Goal: Transaction & Acquisition: Obtain resource

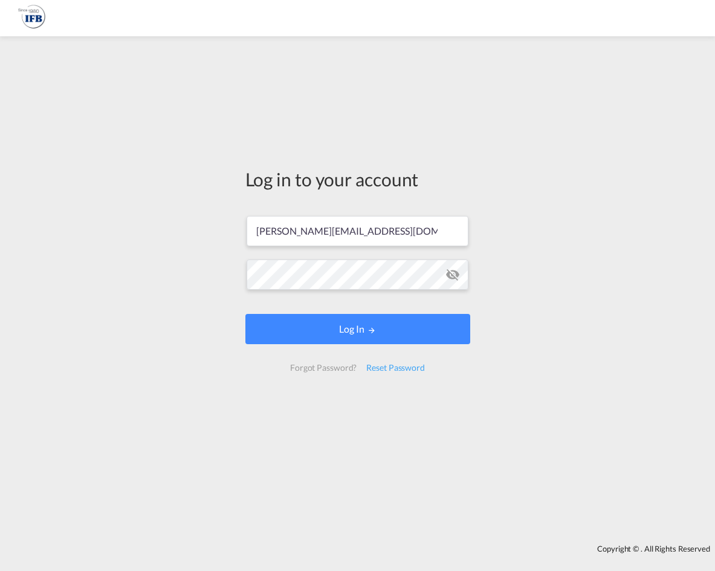
click at [281, 311] on form "[PERSON_NAME][EMAIL_ADDRESS][DOMAIN_NAME] Password field is required Log In For…" at bounding box center [358, 294] width 225 height 180
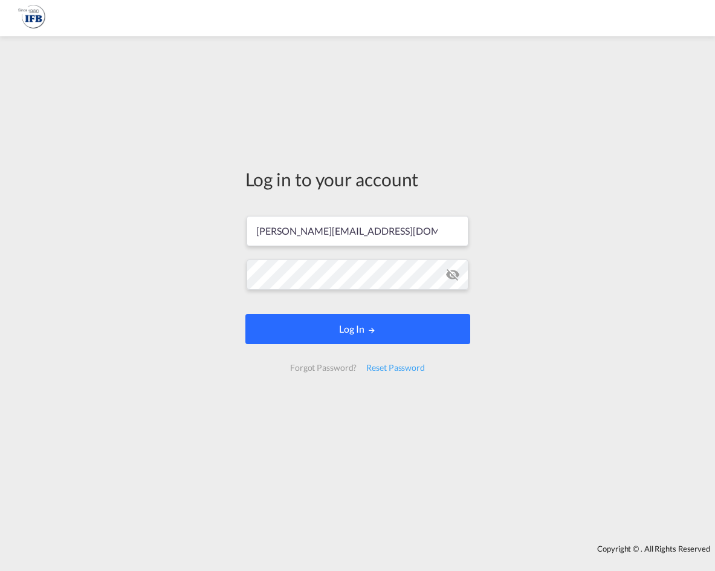
click at [281, 335] on button "Log In" at bounding box center [358, 329] width 225 height 30
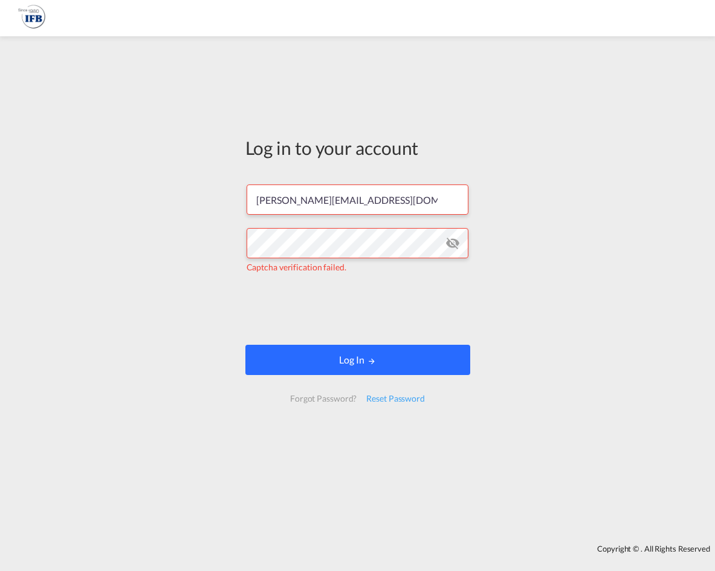
click at [288, 360] on button "Log In" at bounding box center [358, 360] width 225 height 30
click at [317, 371] on button "Log In" at bounding box center [358, 360] width 225 height 30
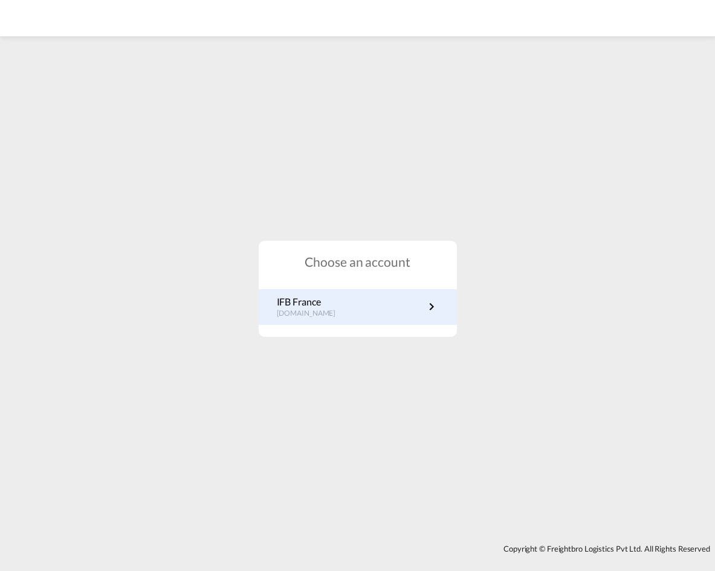
click at [348, 307] on link "IFB France [DOMAIN_NAME]" at bounding box center [358, 307] width 162 height 24
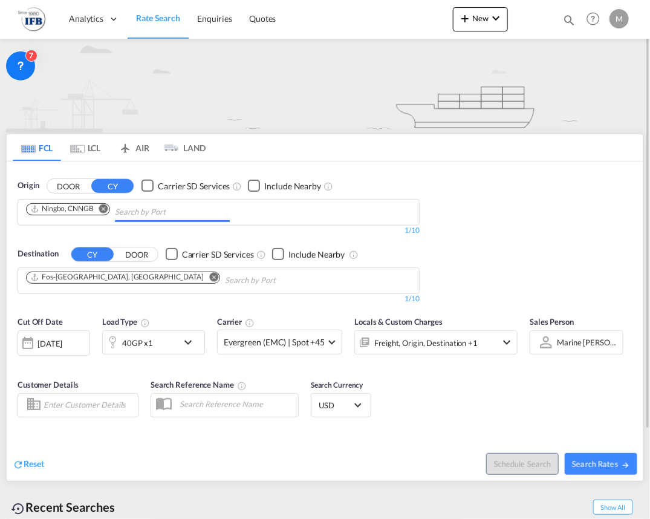
click at [184, 218] on input "Chips input." at bounding box center [172, 212] width 115 height 19
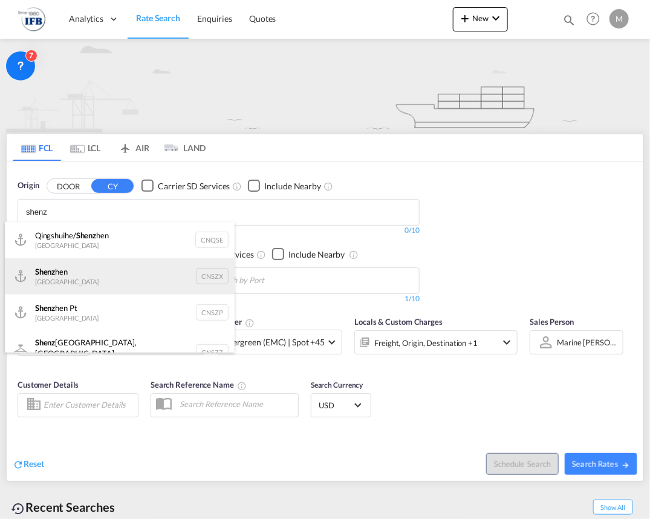
type input "shenz"
click at [119, 275] on div "Shenz hen China CNSZX" at bounding box center [120, 276] width 230 height 36
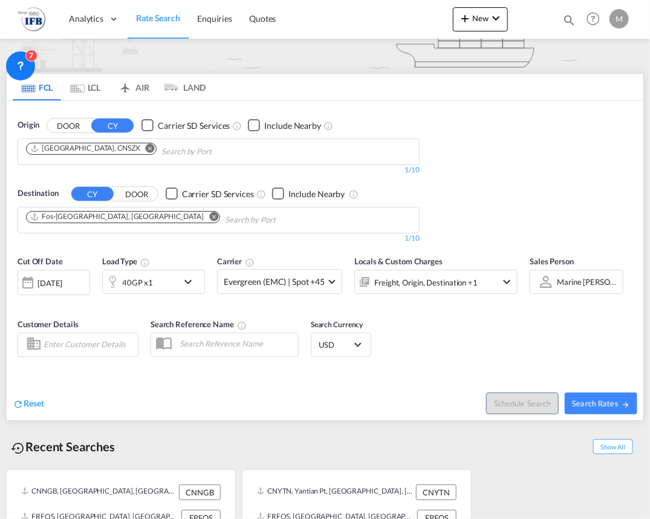
scroll to position [60, 0]
click at [154, 285] on div "40GP x1" at bounding box center [140, 282] width 75 height 24
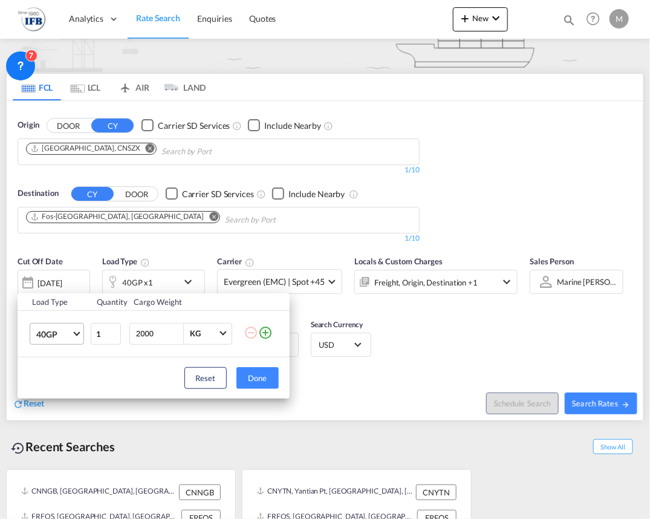
click at [70, 336] on span "40GP" at bounding box center [53, 334] width 35 height 12
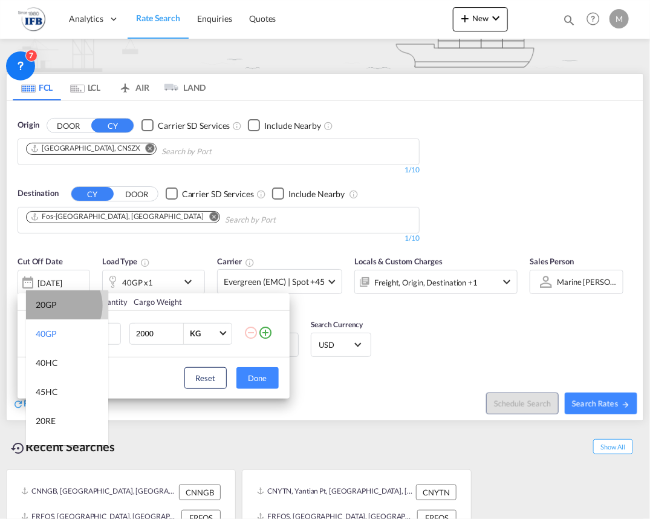
click at [57, 305] on md-option "20GP" at bounding box center [67, 304] width 82 height 29
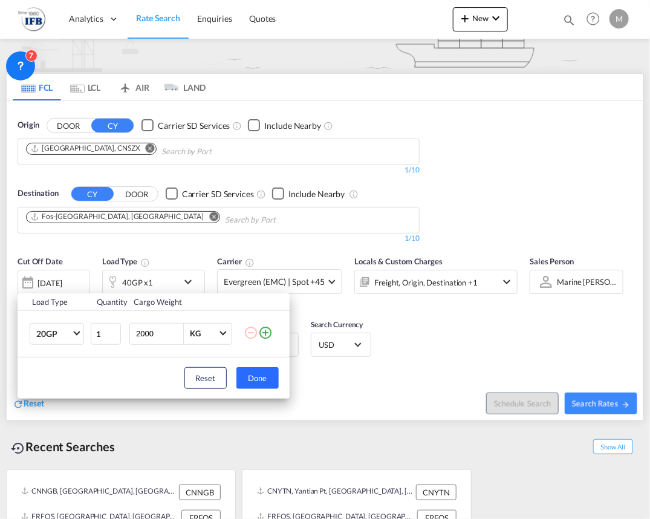
click at [268, 373] on button "Done" at bounding box center [257, 378] width 42 height 22
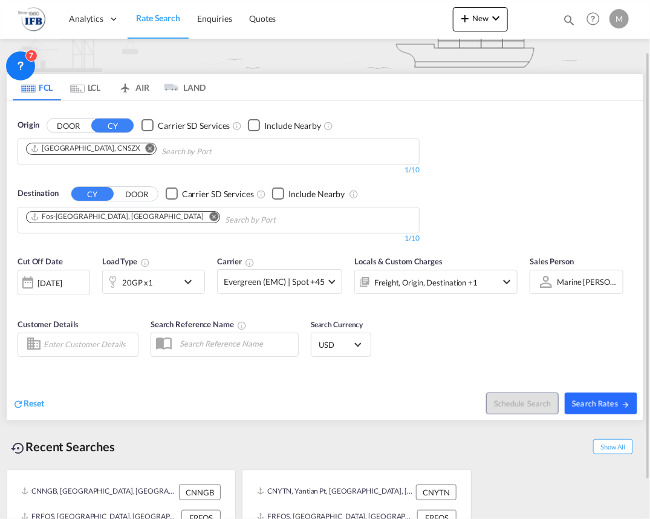
click at [586, 396] on button "Search Rates" at bounding box center [601, 403] width 73 height 22
type input "CNSZX to FRFOS / [DATE]"
